Goal: Task Accomplishment & Management: Use online tool/utility

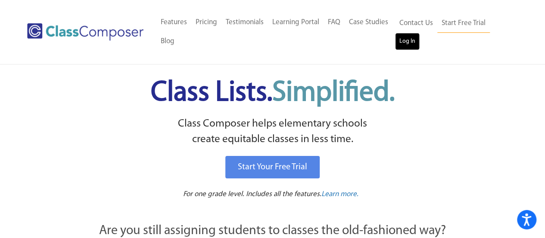
click at [407, 34] on link "Log In" at bounding box center [407, 41] width 25 height 17
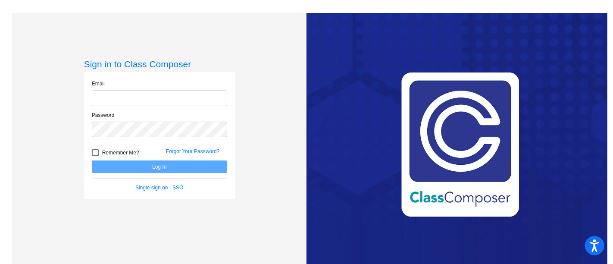
type input "[EMAIL_ADDRESS][DOMAIN_NAME]"
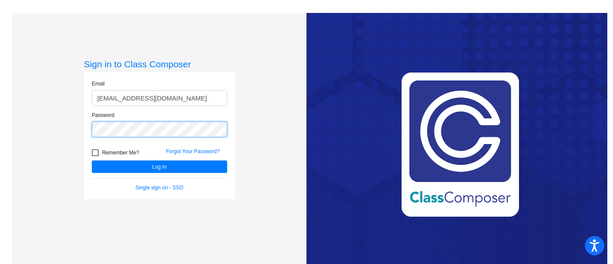
click at [92, 160] on button "Log In" at bounding box center [159, 166] width 135 height 13
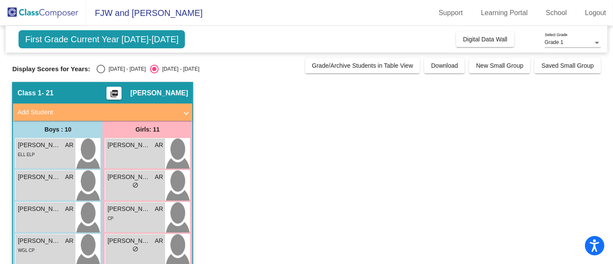
click at [106, 67] on div "[DATE] - [DATE]" at bounding box center [125, 69] width 41 height 8
click at [101, 73] on input "[DATE] - [DATE]" at bounding box center [100, 73] width 0 height 0
radio input "true"
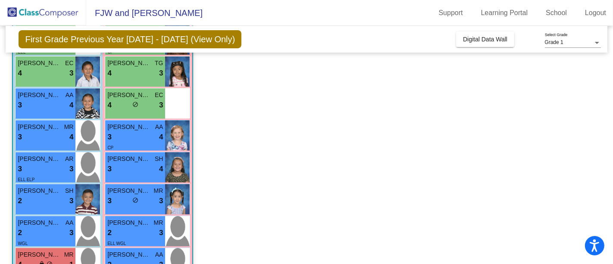
scroll to position [178, 0]
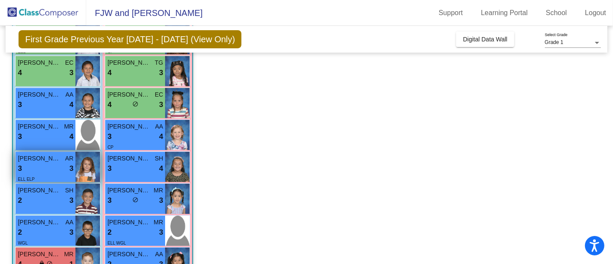
click at [51, 169] on div "3 lock do_not_disturb_alt 3" at bounding box center [46, 168] width 56 height 11
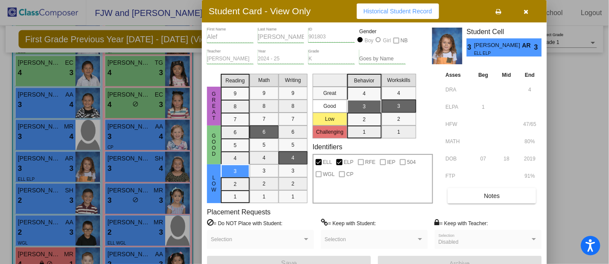
click at [528, 12] on icon "button" at bounding box center [526, 12] width 5 height 6
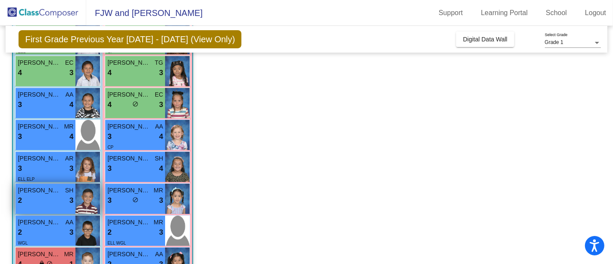
click at [59, 190] on span "[PERSON_NAME]" at bounding box center [39, 190] width 43 height 9
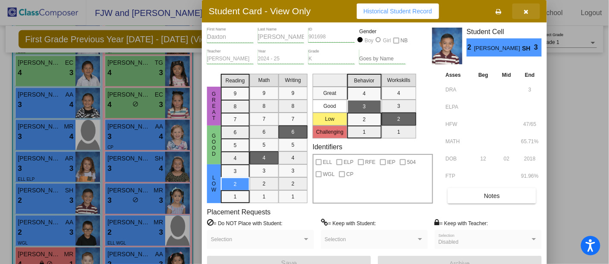
click at [529, 12] on button "button" at bounding box center [526, 11] width 28 height 16
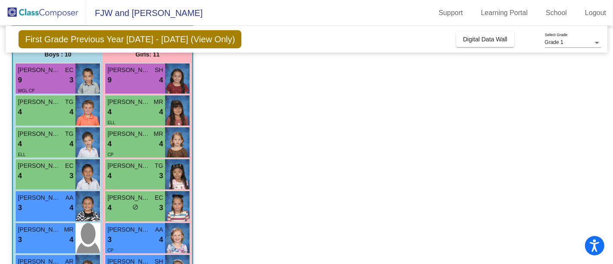
scroll to position [75, 0]
click at [147, 109] on div "4 lock do_not_disturb_alt 4" at bounding box center [135, 111] width 56 height 11
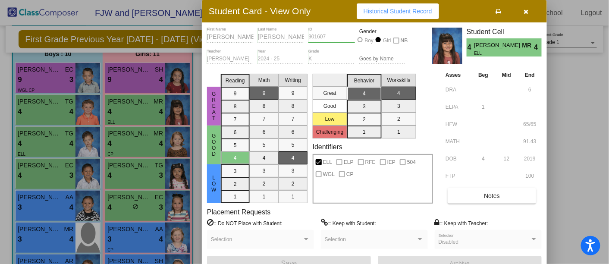
click at [526, 10] on icon "button" at bounding box center [526, 12] width 5 height 6
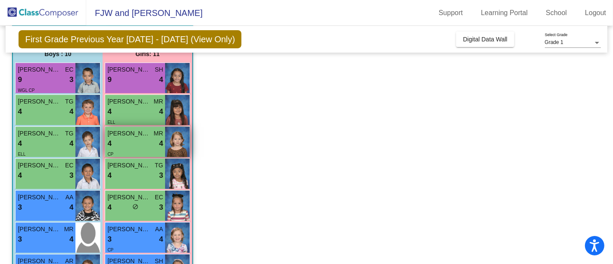
click at [139, 141] on div "4 lock do_not_disturb_alt 4" at bounding box center [135, 143] width 56 height 11
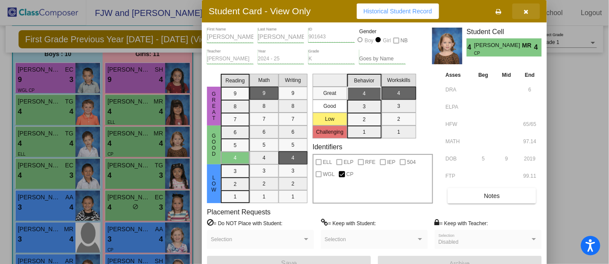
click at [528, 9] on icon "button" at bounding box center [526, 12] width 5 height 6
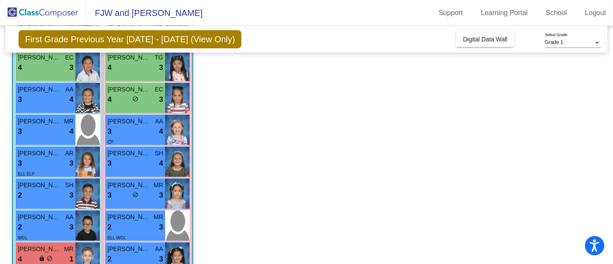
scroll to position [185, 0]
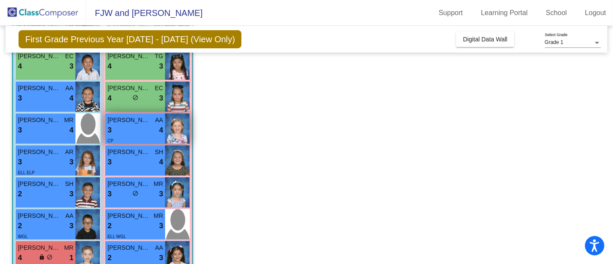
click at [139, 131] on div "3 lock do_not_disturb_alt 4" at bounding box center [135, 130] width 56 height 11
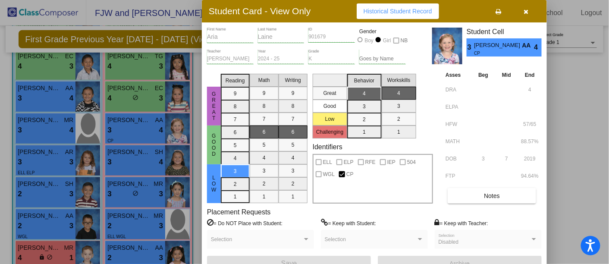
click at [530, 10] on button "button" at bounding box center [526, 11] width 28 height 16
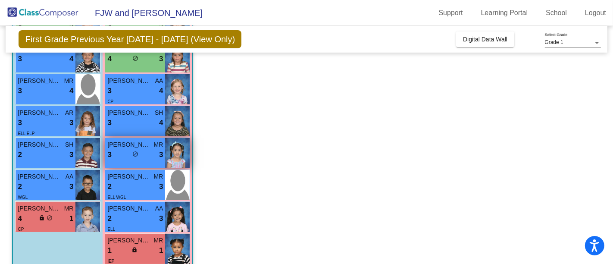
scroll to position [238, 0]
